Goal: Task Accomplishment & Management: Manage account settings

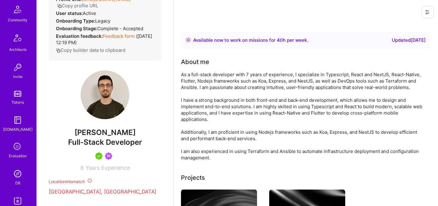
scroll to position [183, 0]
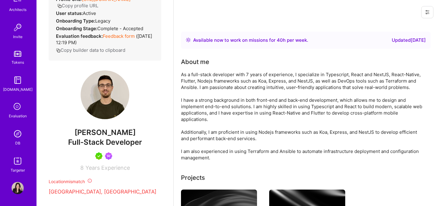
click at [18, 133] on img at bounding box center [18, 133] width 12 height 12
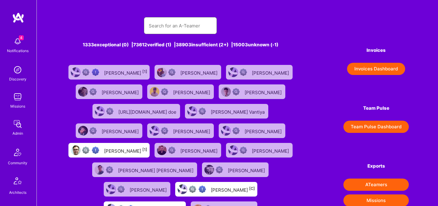
click at [180, 20] on input "text" at bounding box center [180, 26] width 63 height 16
paste input "Andreas Kater"
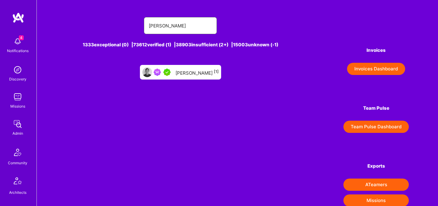
type input "Andreas Kater"
click at [203, 72] on div "Andreas Kater [1]" at bounding box center [197, 72] width 43 height 8
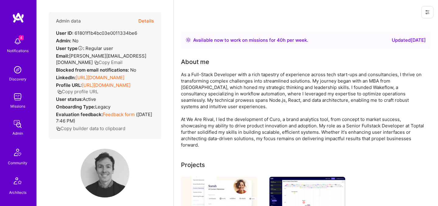
click at [148, 23] on button "Details" at bounding box center [146, 21] width 16 height 18
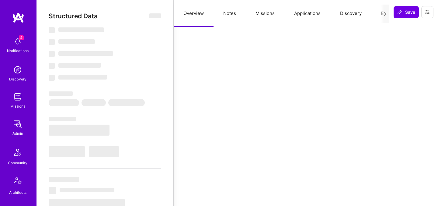
click at [376, 16] on button "Evaluation" at bounding box center [392, 13] width 42 height 27
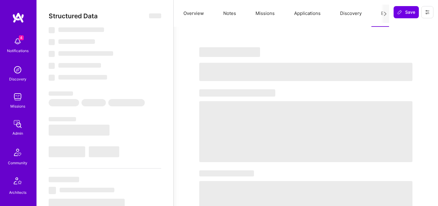
select select "Right Now"
select select "5"
select select "7"
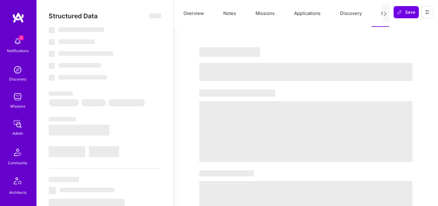
select select "GB"
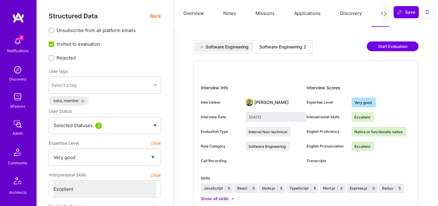
click at [286, 53] on div "Software Engineering Software Engineering 2" at bounding box center [253, 46] width 120 height 13
click at [287, 47] on div "Software Engineering 2" at bounding box center [283, 47] width 47 height 6
type input "September 11, 2025"
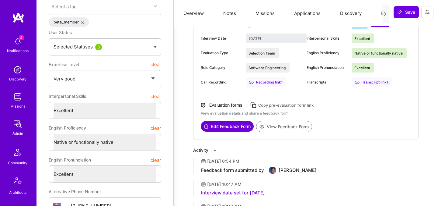
scroll to position [79, 0]
click at [281, 132] on div "Interview Info Interviewer Luis Teofilo Interview Date September 11, 2025 Evalu…" at bounding box center [305, 61] width 225 height 158
click at [281, 127] on button "View Feedback Form" at bounding box center [284, 125] width 56 height 11
click at [270, 14] on button "Missions" at bounding box center [265, 13] width 39 height 27
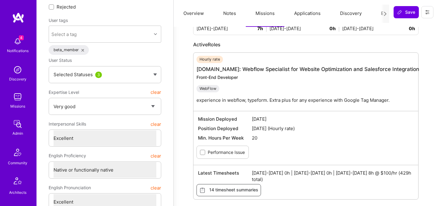
scroll to position [0, 0]
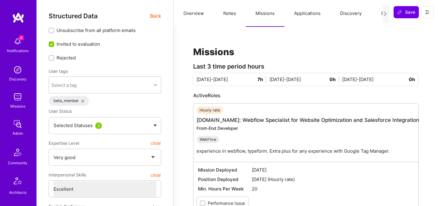
click at [309, 14] on button "Applications" at bounding box center [307, 13] width 46 height 27
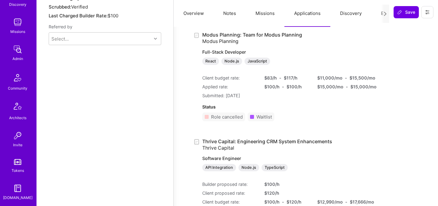
scroll to position [104, 0]
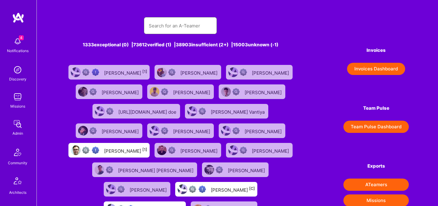
click at [175, 23] on input "text" at bounding box center [180, 26] width 63 height 16
paste input "[PERSON_NAME]"
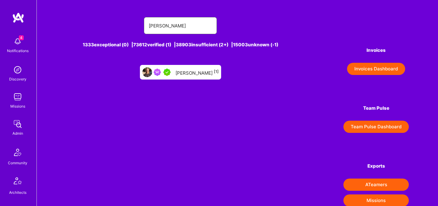
type input "Evan Carmi"
click at [173, 73] on div at bounding box center [163, 71] width 19 height 7
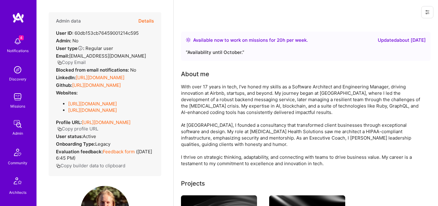
click at [148, 19] on button "Details" at bounding box center [146, 21] width 16 height 18
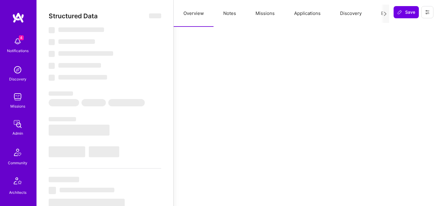
click at [381, 13] on button "Evaluation" at bounding box center [392, 13] width 42 height 27
type textarea "x"
select select "Right Now"
select select "5"
select select "7"
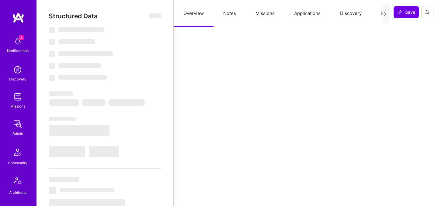
select select "7"
select select "US"
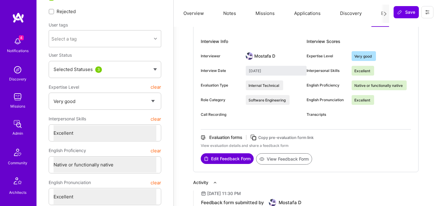
scroll to position [73, 0]
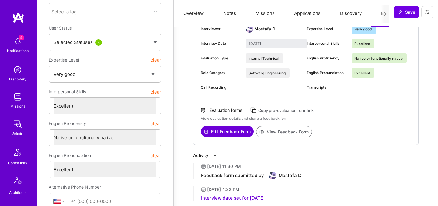
click at [273, 132] on button "View Feedback Form" at bounding box center [284, 131] width 56 height 11
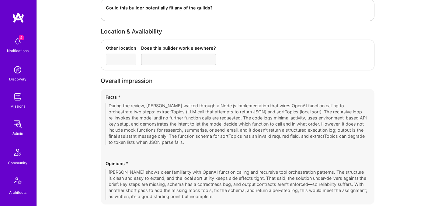
scroll to position [901, 0]
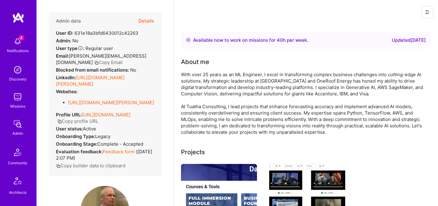
click at [147, 21] on button "Details" at bounding box center [146, 21] width 16 height 18
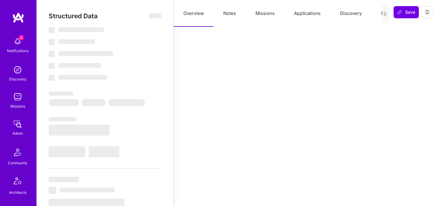
click at [378, 10] on button "Evaluation" at bounding box center [392, 13] width 42 height 27
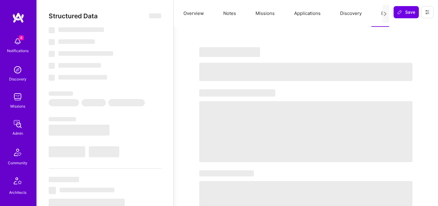
select select "Right Now"
select select "5"
select select "4"
select select "7"
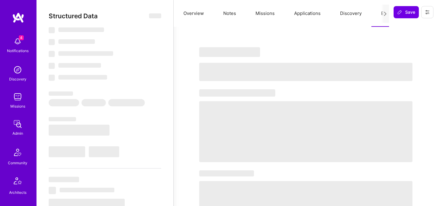
select select "US"
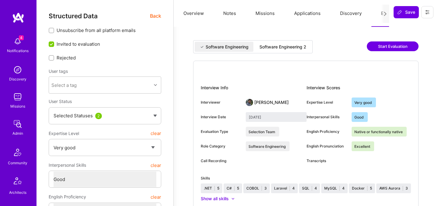
click at [296, 47] on div "Software Engineering 2" at bounding box center [283, 47] width 47 height 6
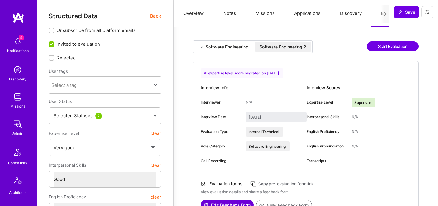
click at [235, 47] on div "Software Engineering" at bounding box center [227, 47] width 43 height 6
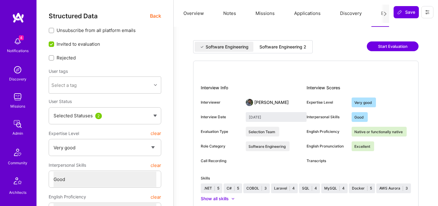
click at [267, 49] on div "Software Engineering 2" at bounding box center [283, 47] width 47 height 6
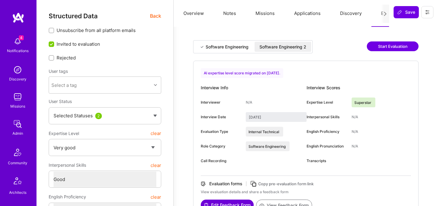
click at [234, 44] on div "Software Engineering" at bounding box center [227, 47] width 43 height 6
type input "[DATE]"
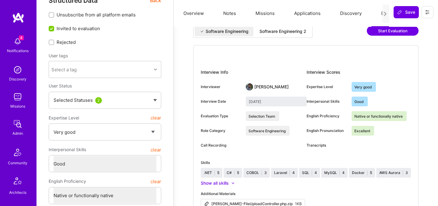
scroll to position [16, 0]
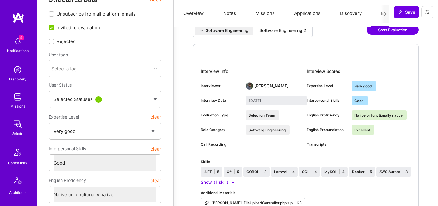
click at [292, 14] on button "Applications" at bounding box center [307, 13] width 46 height 27
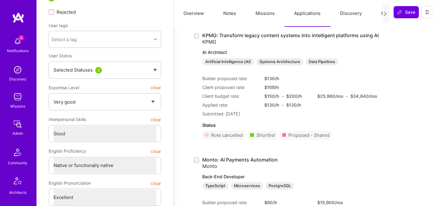
scroll to position [0, 0]
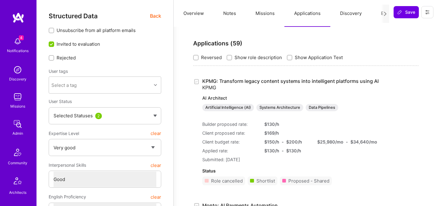
click at [235, 16] on button "Notes" at bounding box center [230, 13] width 32 height 27
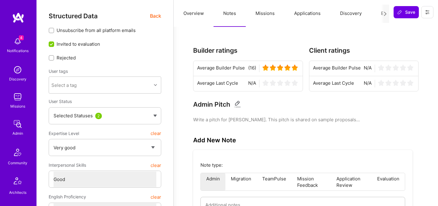
click at [155, 18] on span "Back" at bounding box center [155, 16] width 11 height 8
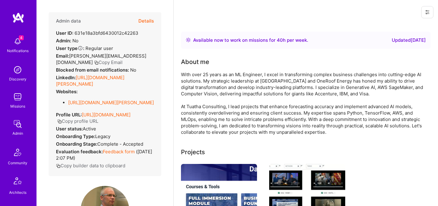
click at [150, 19] on button "Details" at bounding box center [146, 21] width 16 height 18
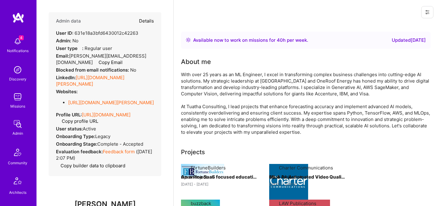
type textarea "x"
select select "5"
select select "4"
select select "7"
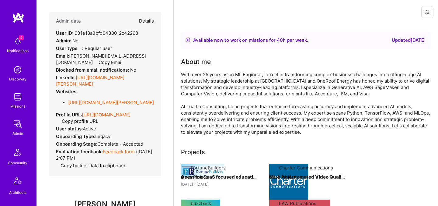
select select "US"
select select "Right Now"
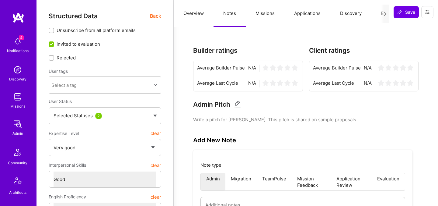
click at [381, 13] on button "Evaluation" at bounding box center [392, 13] width 42 height 27
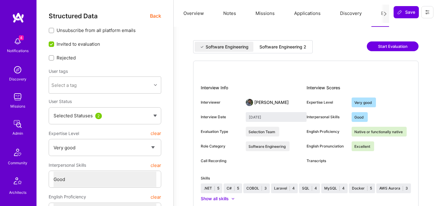
click at [296, 46] on div "Software Engineering 2" at bounding box center [283, 47] width 47 height 6
type input "August 15, 2025"
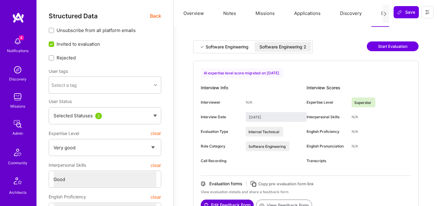
click at [232, 13] on button "Notes" at bounding box center [230, 13] width 32 height 27
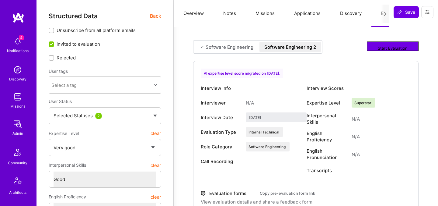
type textarea "x"
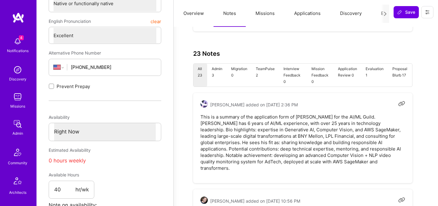
scroll to position [208, 0]
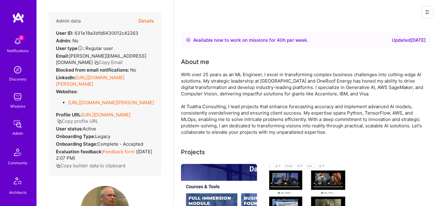
click at [145, 23] on button "Details" at bounding box center [146, 21] width 16 height 18
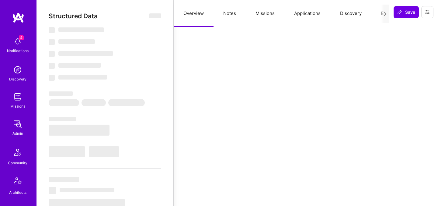
click at [376, 15] on button "Evaluation" at bounding box center [392, 13] width 42 height 27
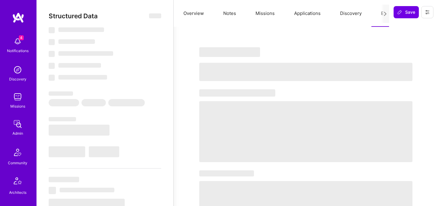
select select "Right Now"
select select "5"
select select "4"
select select "7"
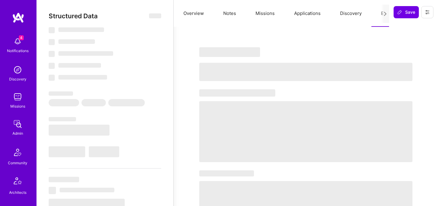
select select "US"
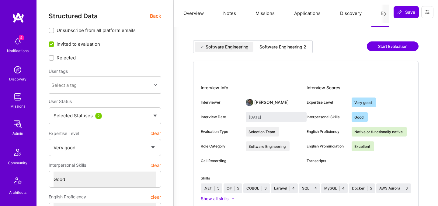
click at [302, 48] on div "Software Engineering 2" at bounding box center [283, 47] width 47 height 6
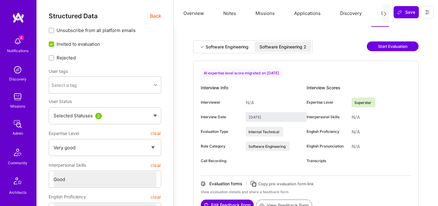
type input "August 15, 2025"
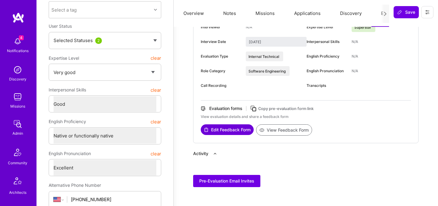
scroll to position [90, 0]
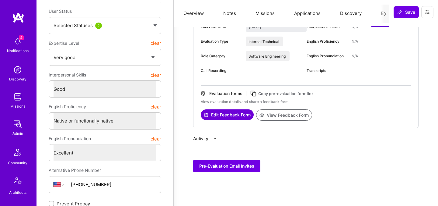
click at [288, 115] on button "View Feedback Form" at bounding box center [284, 114] width 56 height 11
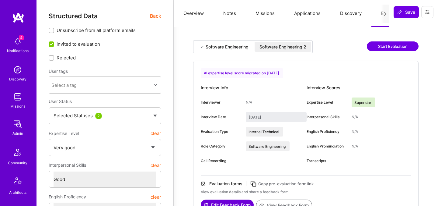
click at [153, 15] on span "Back" at bounding box center [155, 16] width 11 height 8
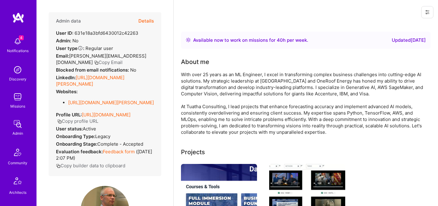
click at [85, 58] on span "andrew@tuathaconsulting.com" at bounding box center [101, 59] width 90 height 12
click at [94, 61] on button "Copy Email" at bounding box center [108, 62] width 29 height 6
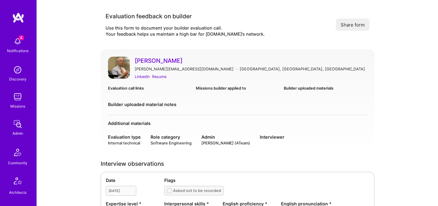
click at [266, 88] on div "Missions builder applied to" at bounding box center [237, 88] width 83 height 6
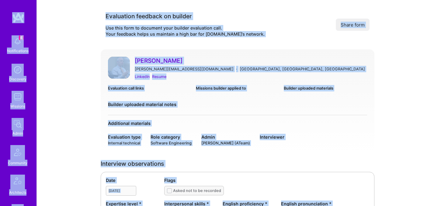
copy div "7 Loremipsumdol Sitametco Adipisci Elits Doeiusmod Temporinci Utlabo Etdolo M.A…"
click at [284, 41] on div "Evaluation feedback on builder Use this form to document your builder evaluatio…" at bounding box center [238, 24] width 274 height 35
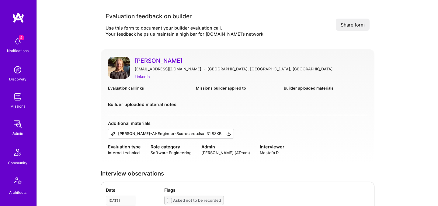
click at [201, 84] on div "Evan Carmi evancarmi@gmail.com · Portland, OR, USA LinkedIn Evaluation call lin…" at bounding box center [238, 105] width 274 height 113
click at [123, 19] on div "Evaluation feedback on builder" at bounding box center [185, 16] width 159 height 8
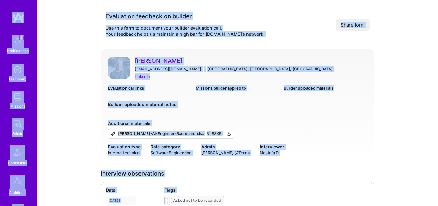
copy div "4 Notifications Discovery Missions Admin Community Architects Invite Tokens A.G…"
click at [123, 19] on div "Evaluation feedback on builder" at bounding box center [185, 16] width 159 height 8
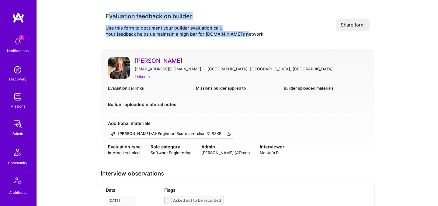
drag, startPoint x: 108, startPoint y: 16, endPoint x: 134, endPoint y: 44, distance: 38.1
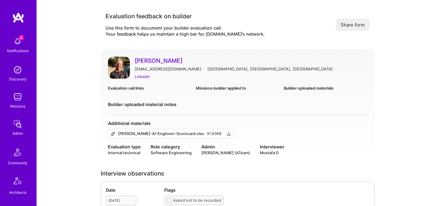
click at [110, 23] on div "Evaluation feedback on builder Use this form to document your builder evaluatio…" at bounding box center [185, 24] width 159 height 25
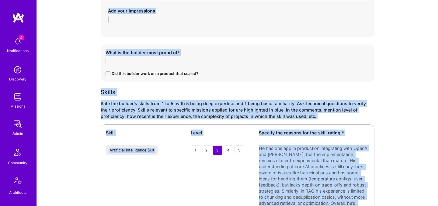
scroll to position [1444, 0]
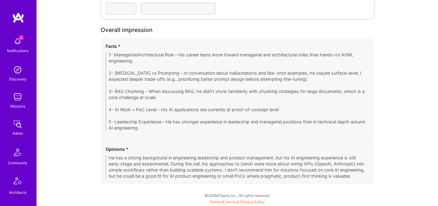
drag, startPoint x: 363, startPoint y: 179, endPoint x: 358, endPoint y: 150, distance: 29.9
click at [358, 150] on div "Facts * 1- Managerial/Architectural Role – His career leans more toward manager…" at bounding box center [238, 111] width 274 height 146
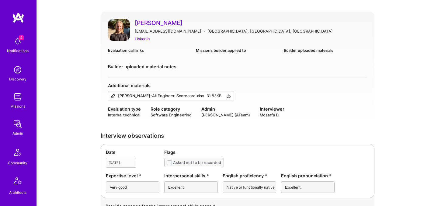
scroll to position [34, 0]
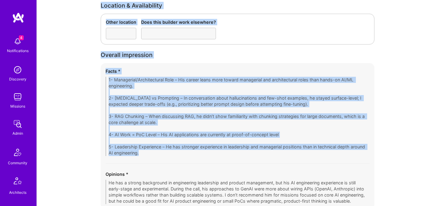
scroll to position [1444, 0]
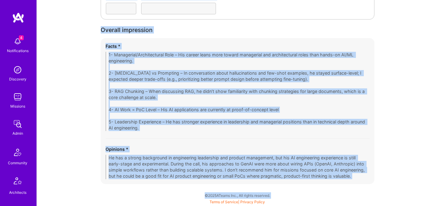
drag, startPoint x: 100, startPoint y: 138, endPoint x: 209, endPoint y: 202, distance: 125.4
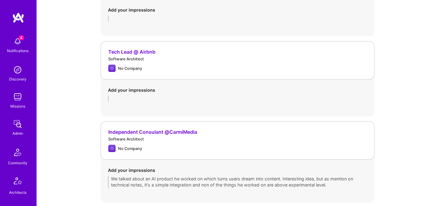
scroll to position [0, 0]
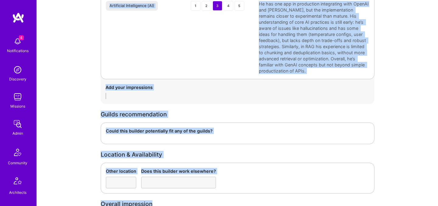
scroll to position [1444, 0]
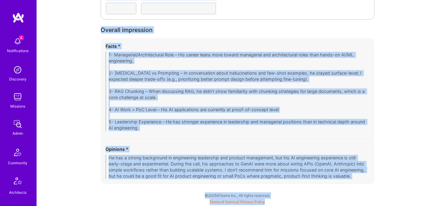
drag, startPoint x: 99, startPoint y: 88, endPoint x: 247, endPoint y: 229, distance: 204.4
copy div "Interview observations Date Flags Asked not to be recorded Expertise level * Ve…"
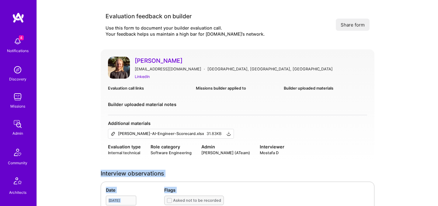
scroll to position [183, 0]
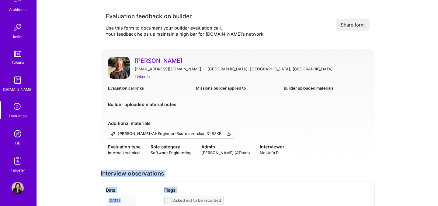
click at [18, 137] on img at bounding box center [18, 133] width 12 height 12
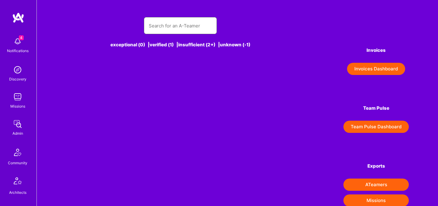
click at [187, 32] on input "text" at bounding box center [180, 26] width 63 height 16
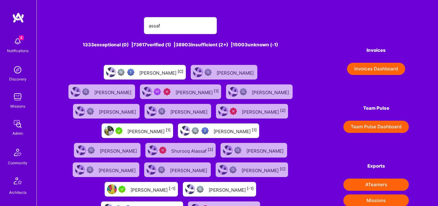
click at [212, 27] on div "assaf" at bounding box center [180, 25] width 73 height 17
click at [197, 27] on input "assaf" at bounding box center [180, 26] width 63 height 16
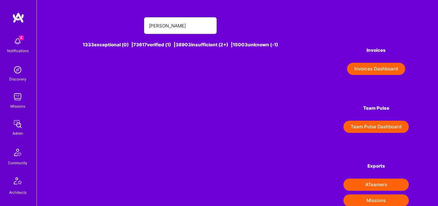
click at [156, 26] on input "assaf zamir" at bounding box center [180, 26] width 63 height 16
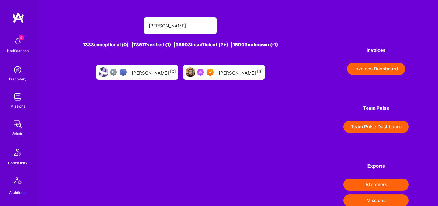
type input "asaf zamir"
click at [220, 70] on div "Asaf Zamir [0]" at bounding box center [241, 72] width 44 height 8
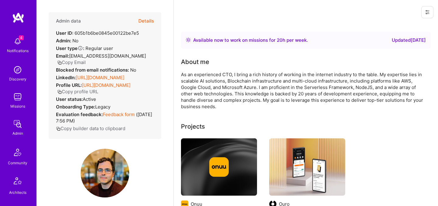
click at [147, 20] on button "Details" at bounding box center [146, 21] width 16 height 18
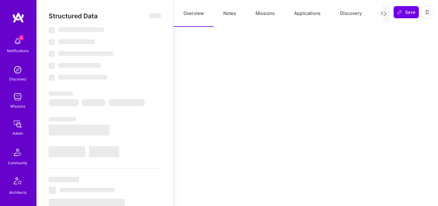
click at [375, 13] on button "Evaluation" at bounding box center [392, 13] width 42 height 27
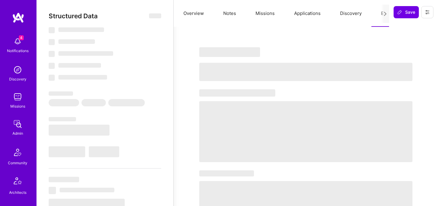
select select "Right Now"
select select "7"
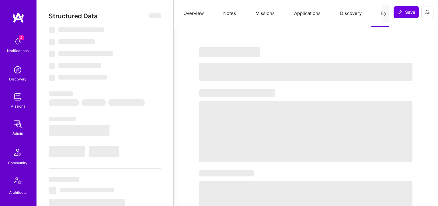
select select "US"
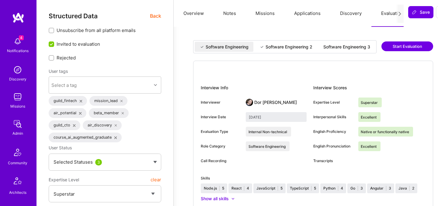
click at [283, 47] on div "Software Engineering 2" at bounding box center [289, 47] width 47 height 6
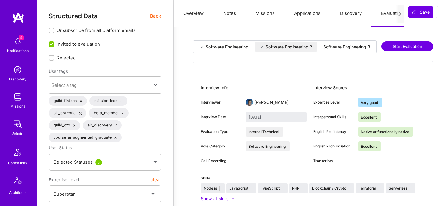
click at [323, 50] on div "Software Engineering 3" at bounding box center [346, 47] width 47 height 6
type input "July 30, 2025"
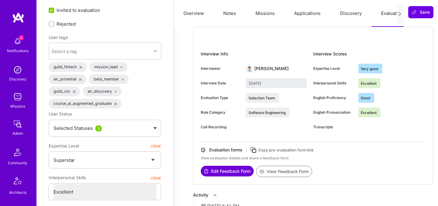
scroll to position [40, 0]
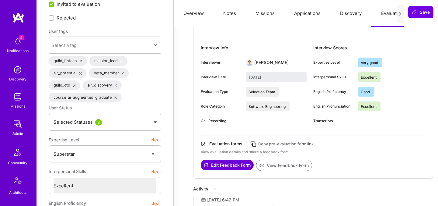
click at [281, 171] on button "View Feedback Form" at bounding box center [284, 164] width 56 height 11
click at [247, 82] on div "July 30, 2025" at bounding box center [276, 77] width 61 height 10
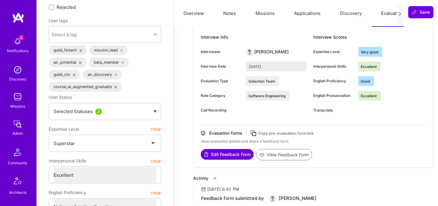
scroll to position [51, 0]
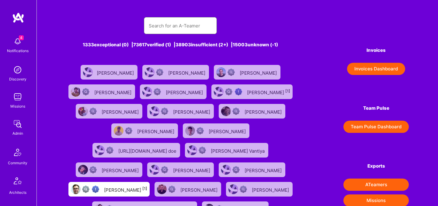
click at [185, 31] on input "text" at bounding box center [180, 26] width 63 height 16
paste input "David Mrva"
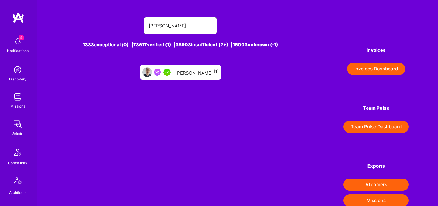
type input "David Mrva"
click at [187, 67] on div "David Mrva [1]" at bounding box center [180, 72] width 81 height 15
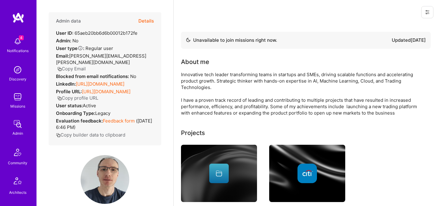
click at [146, 21] on button "Details" at bounding box center [146, 21] width 16 height 18
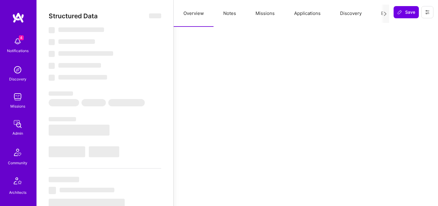
click at [377, 15] on button "Evaluation" at bounding box center [392, 13] width 42 height 27
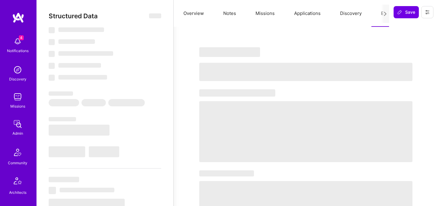
type textarea "x"
select select "Not Available"
select select "6 Months"
select select "5"
select select "7"
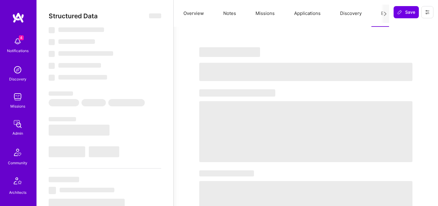
select select "7"
select select "GB"
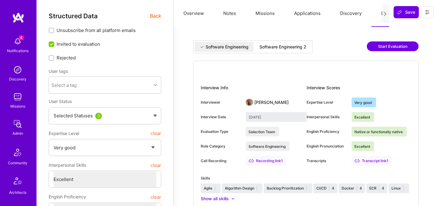
click at [277, 50] on div "Software Engineering 2" at bounding box center [283, 47] width 47 height 6
type input "August 29, 2025"
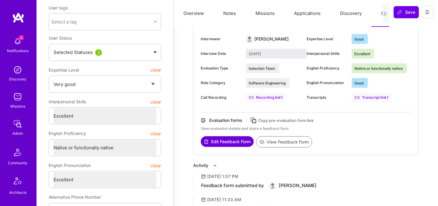
scroll to position [67, 0]
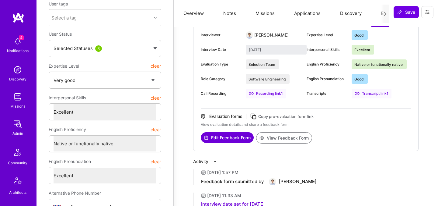
click at [279, 138] on button "View Feedback Form" at bounding box center [284, 137] width 56 height 11
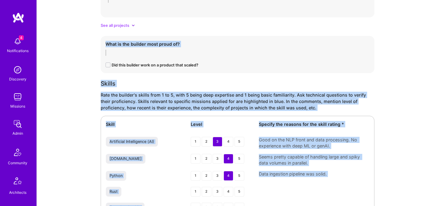
scroll to position [1139, 0]
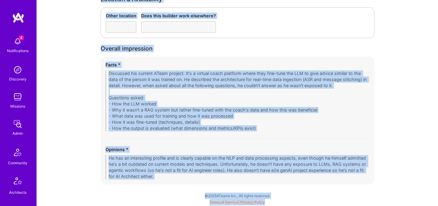
drag, startPoint x: 100, startPoint y: 89, endPoint x: 204, endPoint y: 229, distance: 174.0
copy div "Interview observations Date Flags Asked not to be recorded Expertise level * Go…"
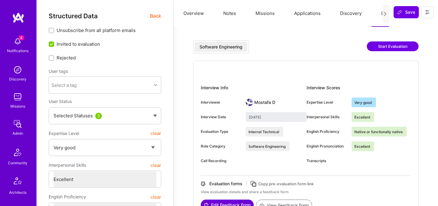
select select "5"
select select "7"
select select "US"
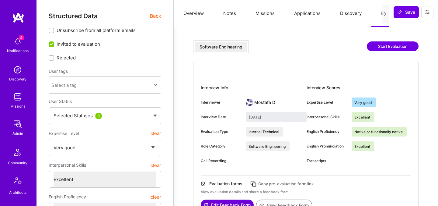
select select "Right Now"
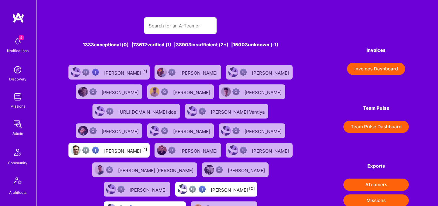
click at [200, 27] on input "text" at bounding box center [180, 26] width 63 height 16
paste input "cagdas altin"
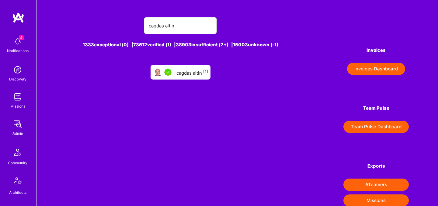
type input "cagdas altin"
click at [179, 68] on div "cagdas altin [1]" at bounding box center [181, 72] width 60 height 15
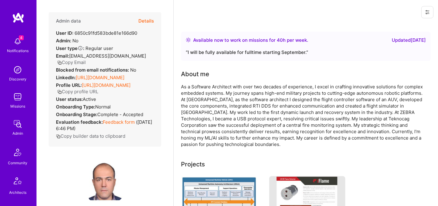
click at [149, 20] on button "Details" at bounding box center [146, 21] width 16 height 18
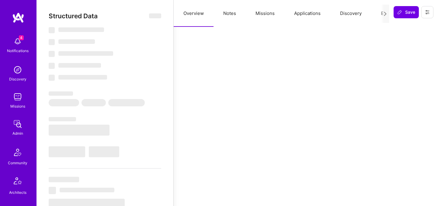
click at [379, 13] on button "Evaluation" at bounding box center [392, 13] width 42 height 27
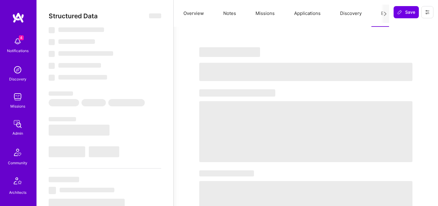
type textarea "x"
select select "Right Now"
select select "5"
select select "4"
select select "7"
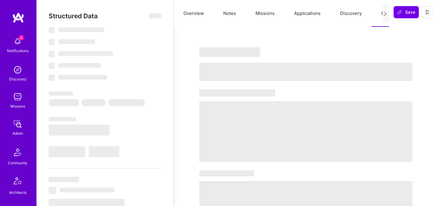
select select "6"
select select "US"
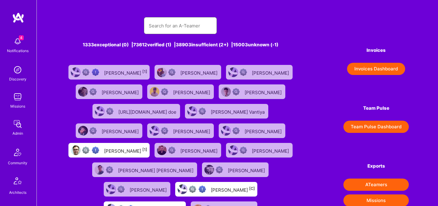
click at [159, 26] on input "text" at bounding box center [180, 26] width 63 height 16
paste input "Mislav Stipetic"
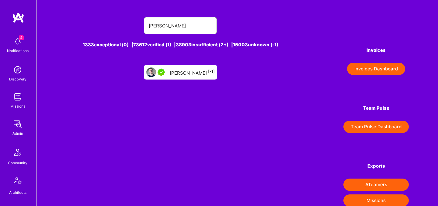
type input "Mislav Stipetic"
click at [193, 72] on div "Mislav Stipetic [-1]" at bounding box center [192, 72] width 45 height 8
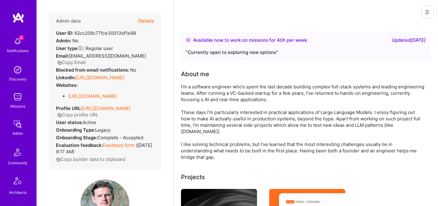
click at [148, 20] on button "Details" at bounding box center [146, 21] width 16 height 18
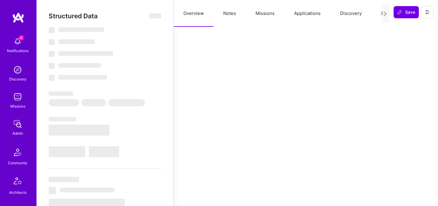
click at [378, 14] on button "Evaluation" at bounding box center [392, 13] width 42 height 27
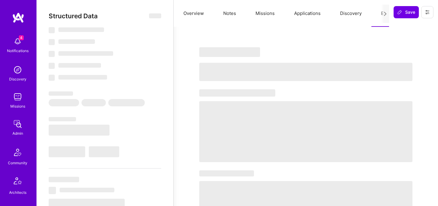
type textarea "x"
select select "Right Now"
select select "5"
select select "7"
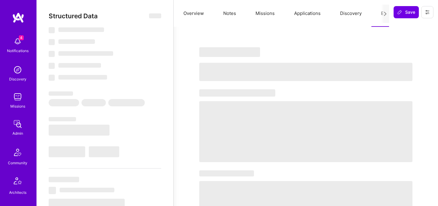
select select "7"
select select "HR"
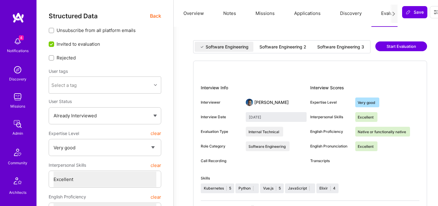
click at [337, 45] on div "Software Engineering 3" at bounding box center [340, 47] width 47 height 6
type input "July 29, 2025"
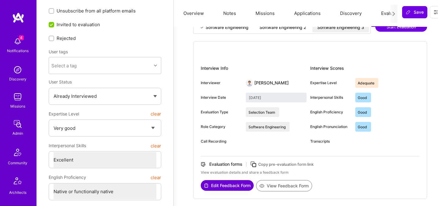
scroll to position [29, 0]
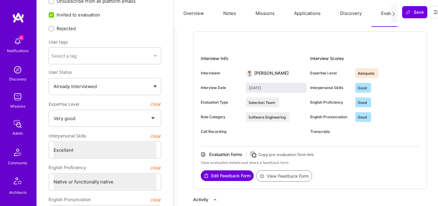
click at [276, 175] on button "View Feedback Form" at bounding box center [284, 175] width 56 height 11
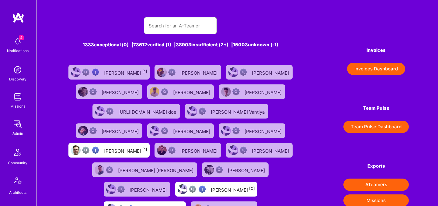
click at [186, 29] on input "text" at bounding box center [180, 26] width 63 height 16
paste input "ahmadbamieh@gmail.com"
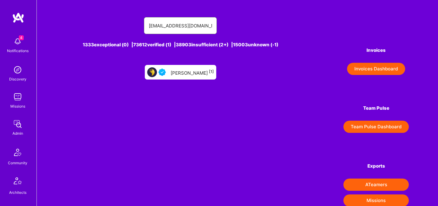
type input "ahmadbamieh@gmail.com"
click at [192, 61] on div "ahmadbamieh@gmail.com 1333 exceptional (0) | 73612 verified (1) | 38903 insuffi…" at bounding box center [180, 46] width 229 height 72
click at [190, 71] on div "Ahmad Bamieh [1]" at bounding box center [192, 72] width 43 height 8
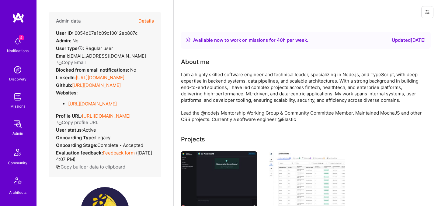
click at [146, 20] on button "Details" at bounding box center [146, 21] width 16 height 18
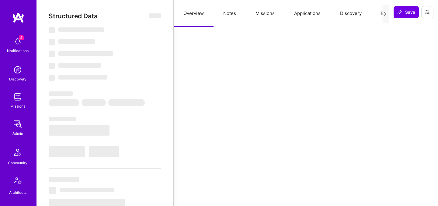
type textarea "x"
select select "Right Now"
select select "5"
select select "4"
select select "6"
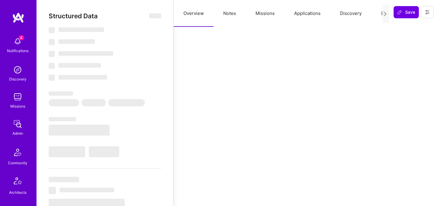
select select "6"
select select "AE"
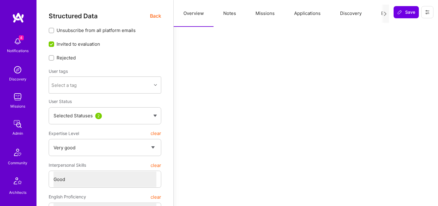
click at [425, 12] on icon at bounding box center [427, 12] width 5 height 5
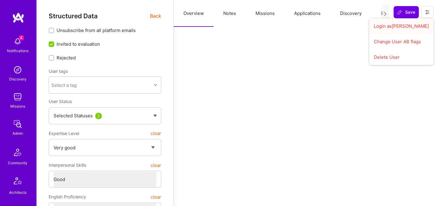
click at [400, 27] on button "Login as Ahmad" at bounding box center [401, 26] width 64 height 16
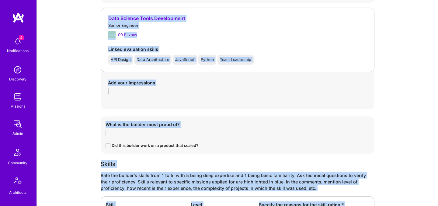
scroll to position [2052, 0]
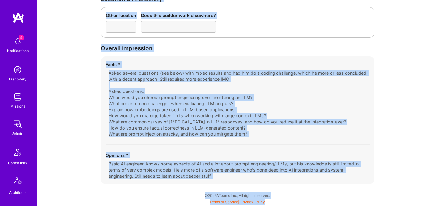
drag, startPoint x: 99, startPoint y: 75, endPoint x: 155, endPoint y: 229, distance: 163.9
copy div "Interview observations Date Flags Asked not to be recorded Expertise level * Ad…"
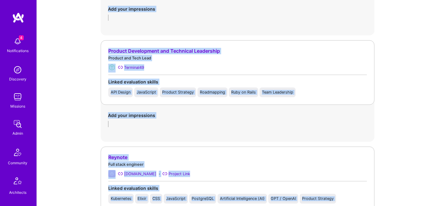
scroll to position [1062, 0]
